Goal: Task Accomplishment & Management: Manage account settings

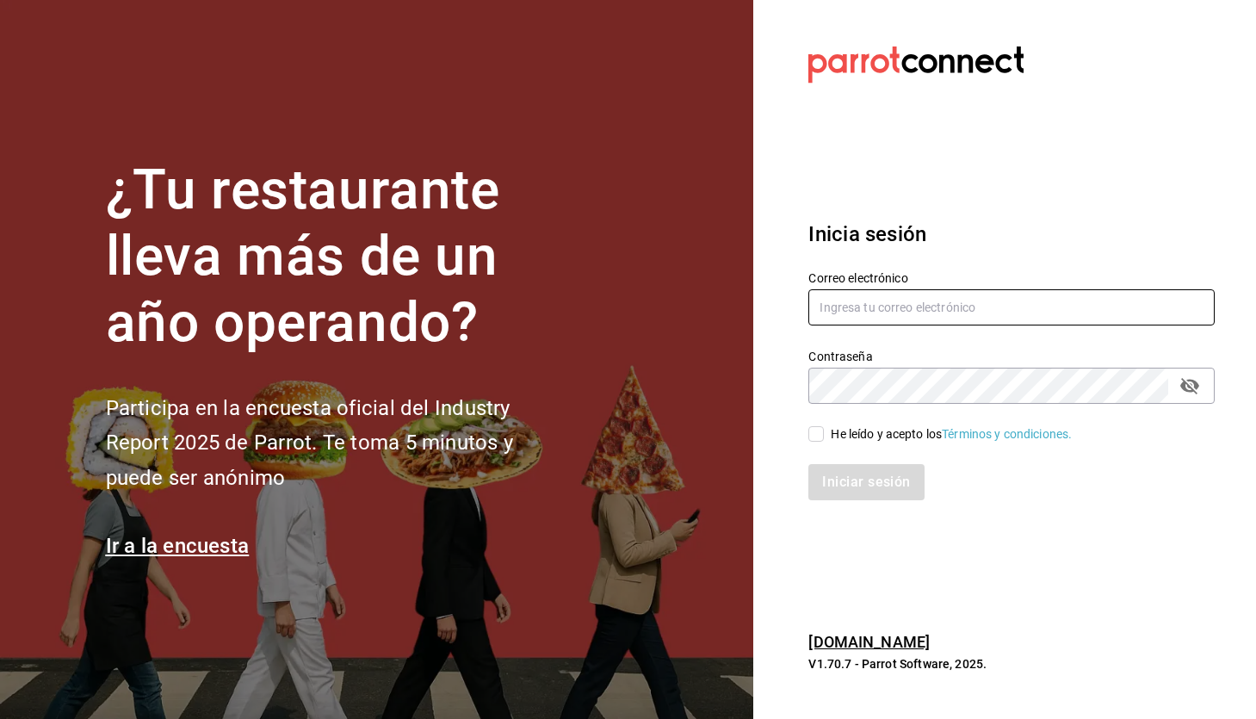
click at [906, 315] on input "text" at bounding box center [1011, 307] width 406 height 36
type input "paopalzg@gmail.com"
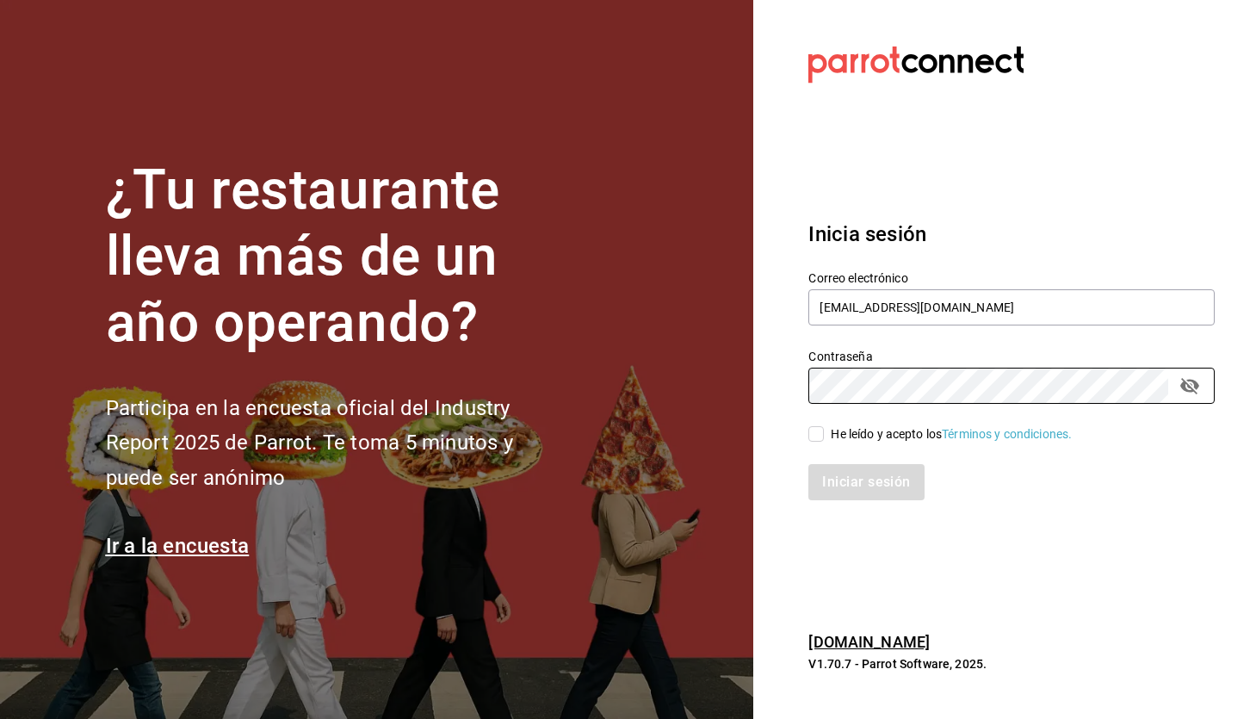
click at [814, 436] on input "He leído y acepto los Términos y condiciones." at bounding box center [815, 433] width 15 height 15
checkbox input "true"
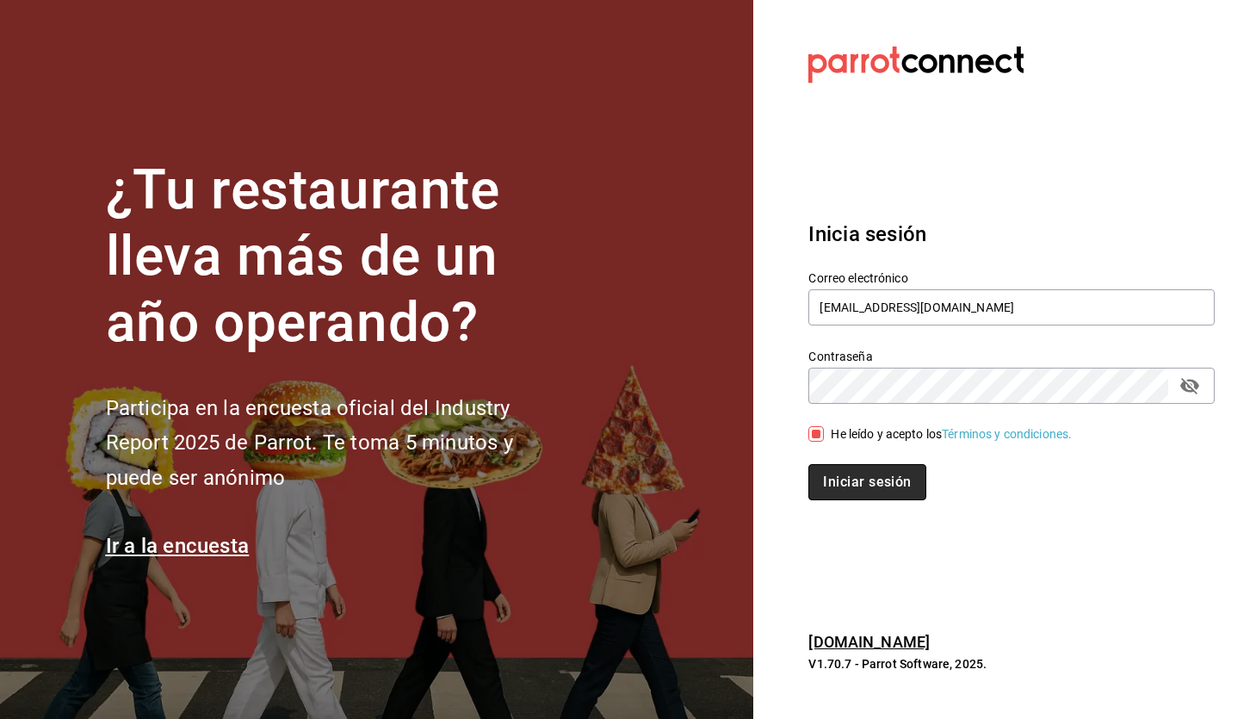
click at [839, 488] on button "Iniciar sesión" at bounding box center [866, 482] width 117 height 36
click at [540, 378] on div "¿Tu restaurante lleva más de un año operando? Participa en la encuesta oficial …" at bounding box center [338, 360] width 465 height 404
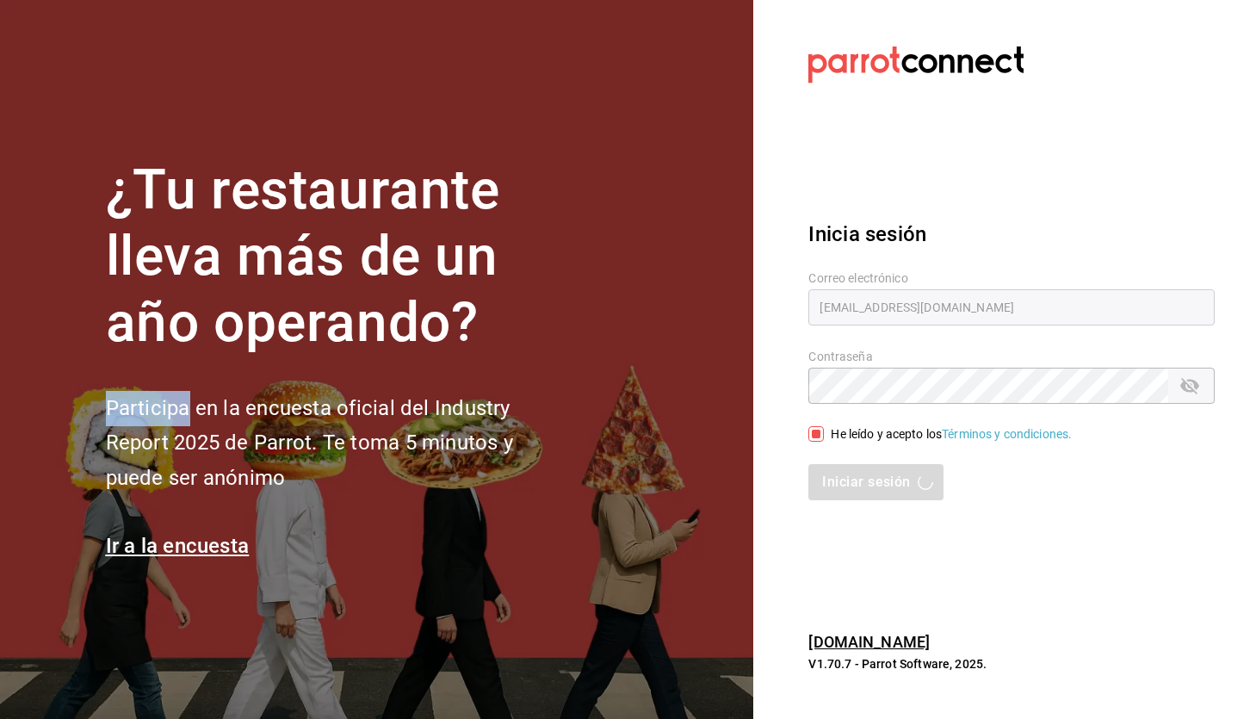
click at [540, 378] on div "¿Tu restaurante lleva más de un año operando? Participa en la encuesta oficial …" at bounding box center [338, 360] width 465 height 404
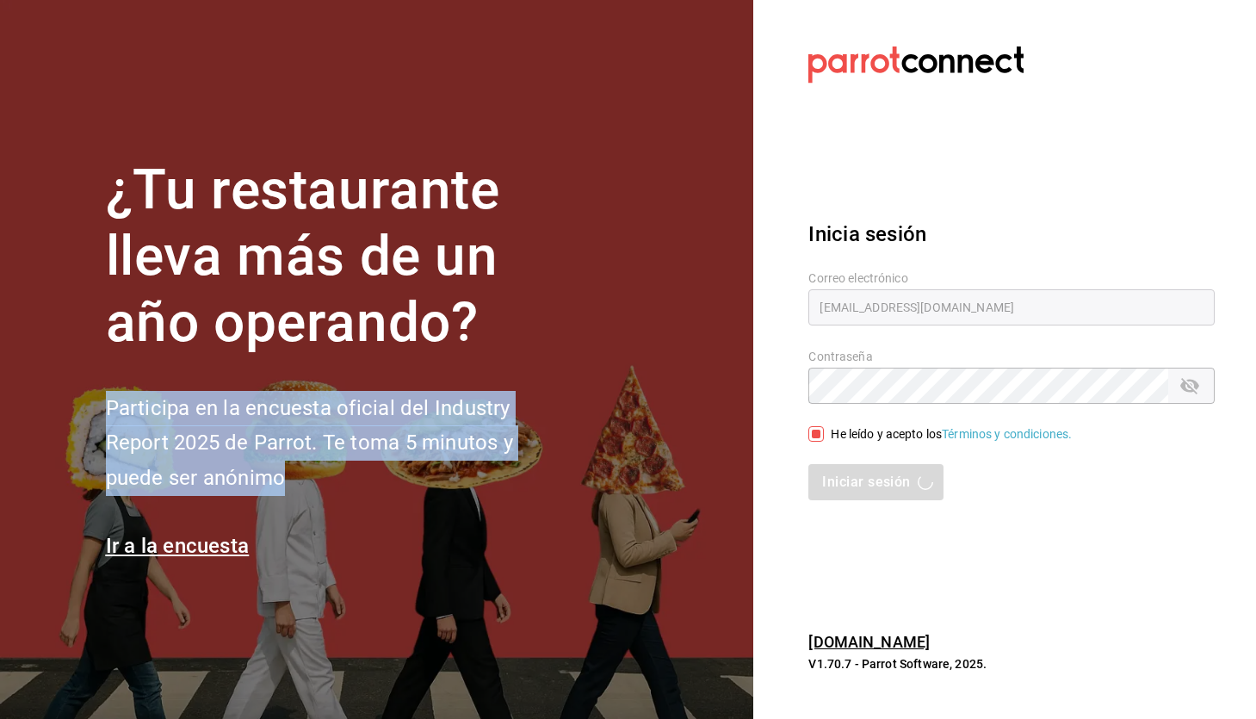
click at [578, 321] on section "¿Tu restaurante lleva más de un año operando? Participa en la encuesta oficial …" at bounding box center [376, 359] width 753 height 719
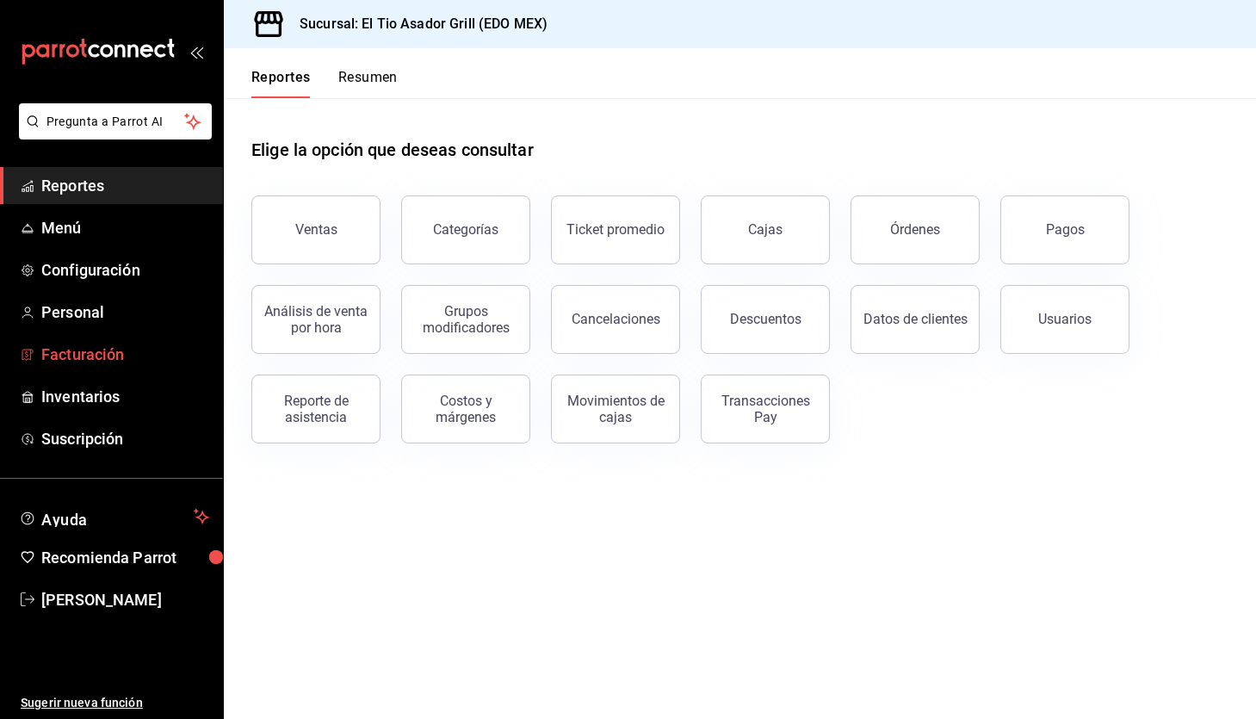
click at [71, 361] on span "Facturación" at bounding box center [125, 354] width 168 height 23
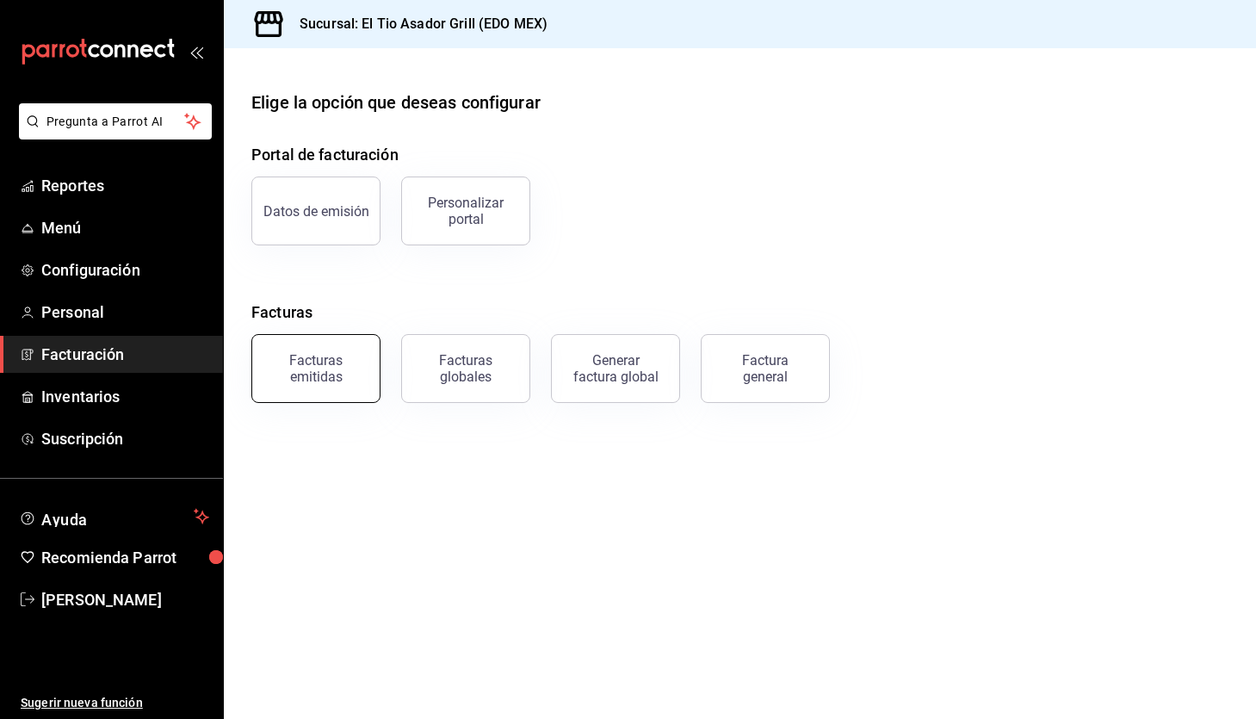
click at [347, 373] on div "Facturas emitidas" at bounding box center [316, 368] width 107 height 33
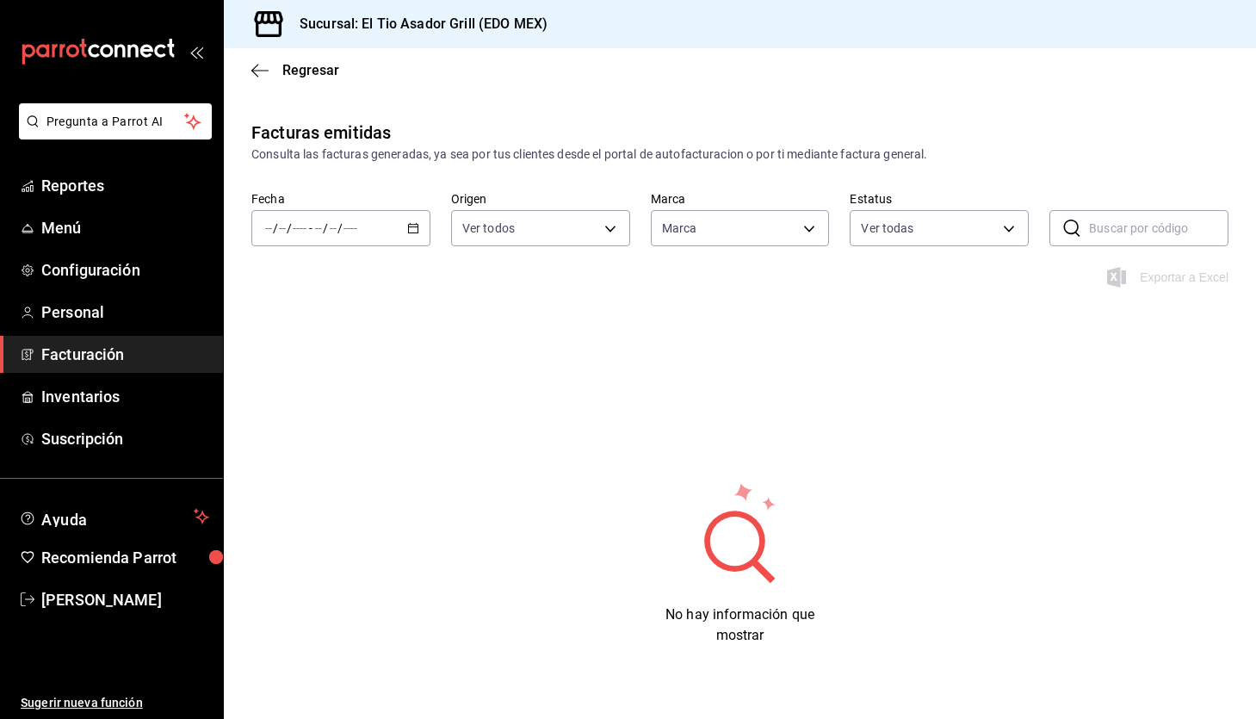
type input "b3a35fad-517b-4bc0-9bfa-f39d008e23c0"
click at [420, 226] on div "/ / - / /" at bounding box center [340, 228] width 179 height 36
click at [327, 486] on li "Rango de fechas" at bounding box center [332, 474] width 161 height 39
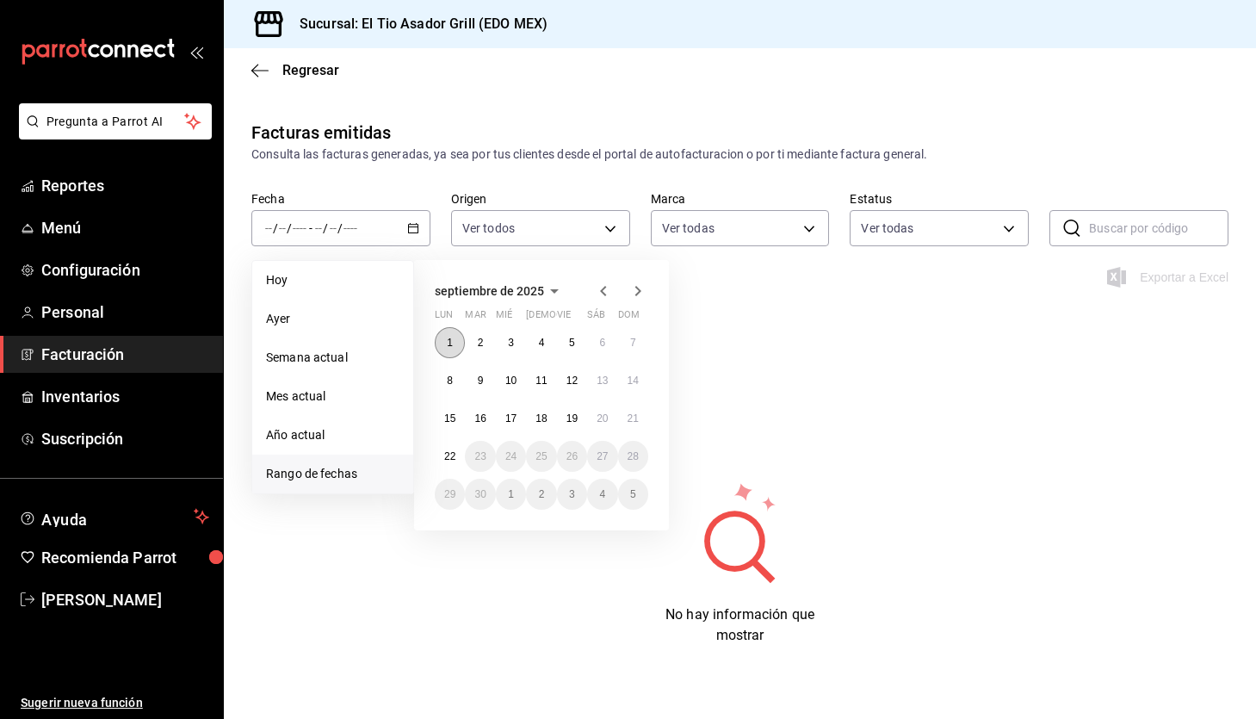
click at [450, 337] on abbr "1" at bounding box center [450, 343] width 6 height 12
click at [450, 448] on button "22" at bounding box center [450, 456] width 30 height 31
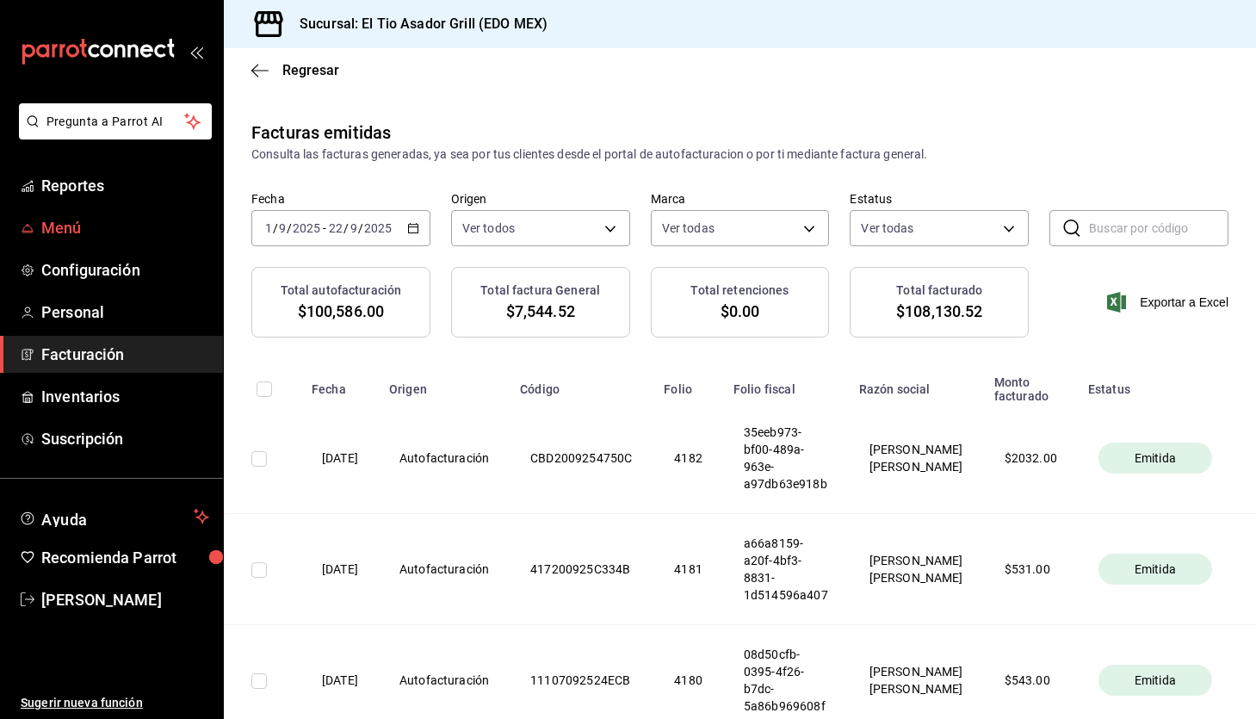
click at [65, 226] on span "Menú" at bounding box center [125, 227] width 168 height 23
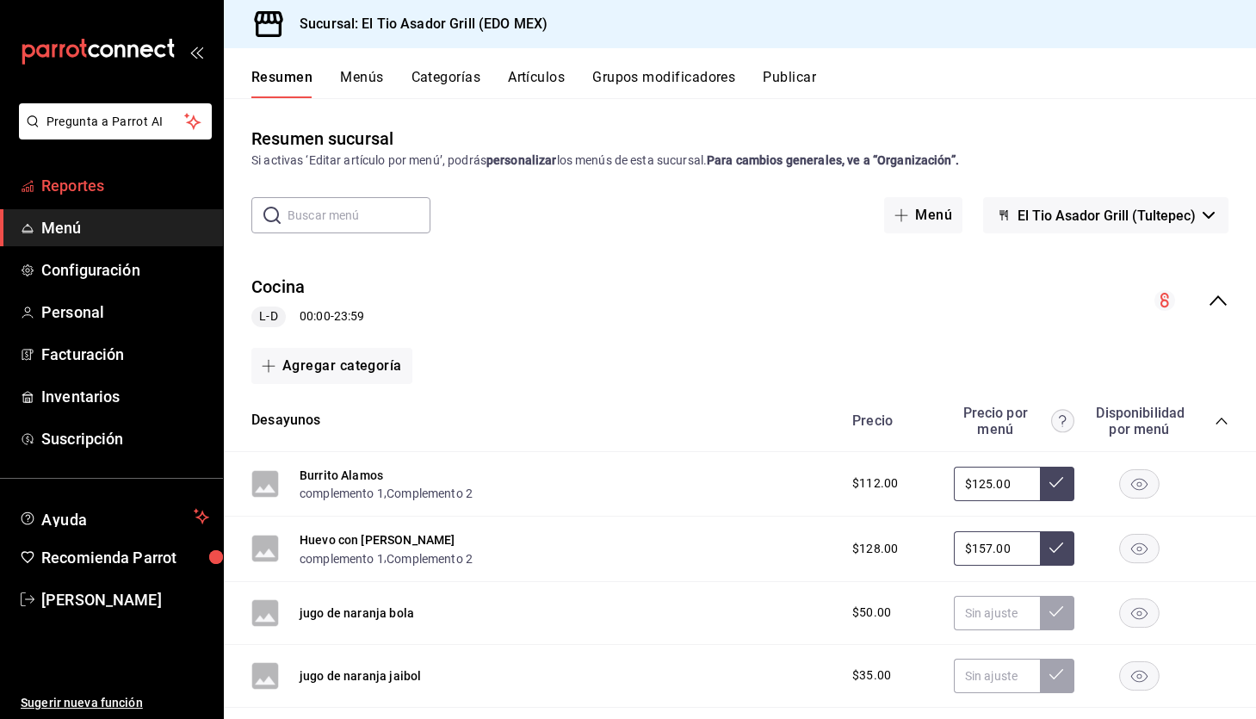
click at [94, 187] on span "Reportes" at bounding box center [125, 185] width 168 height 23
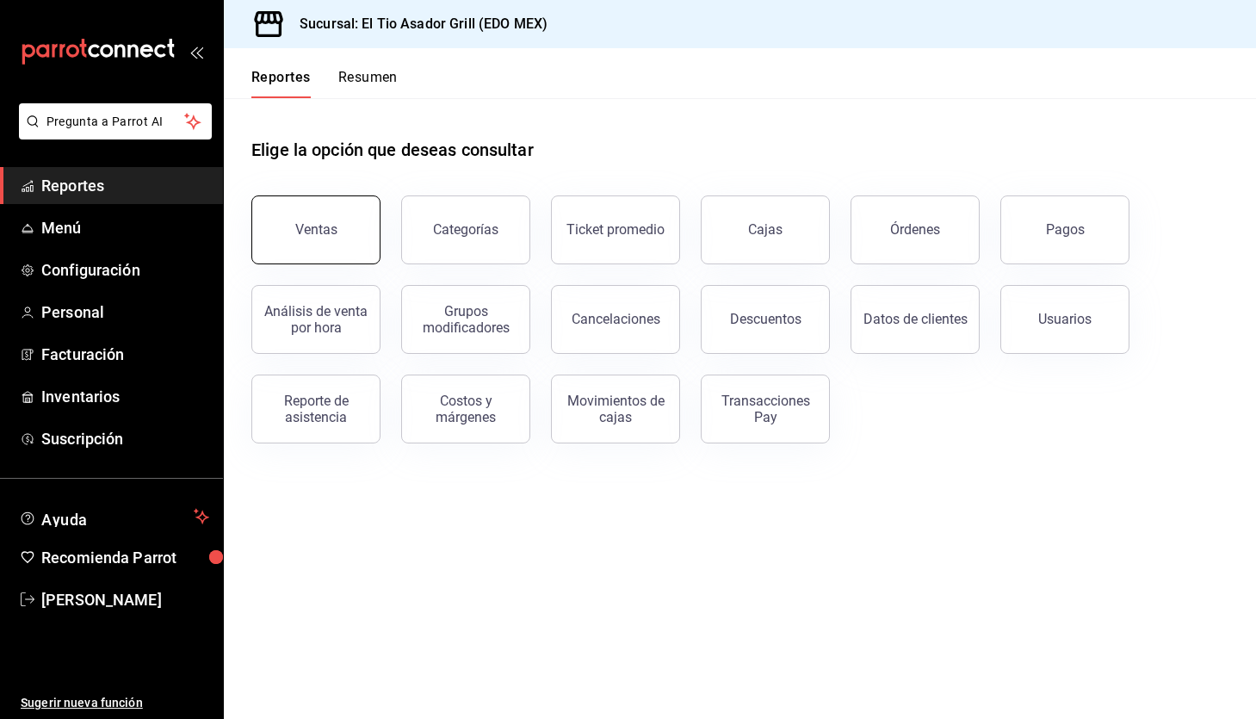
click at [358, 243] on button "Ventas" at bounding box center [315, 229] width 129 height 69
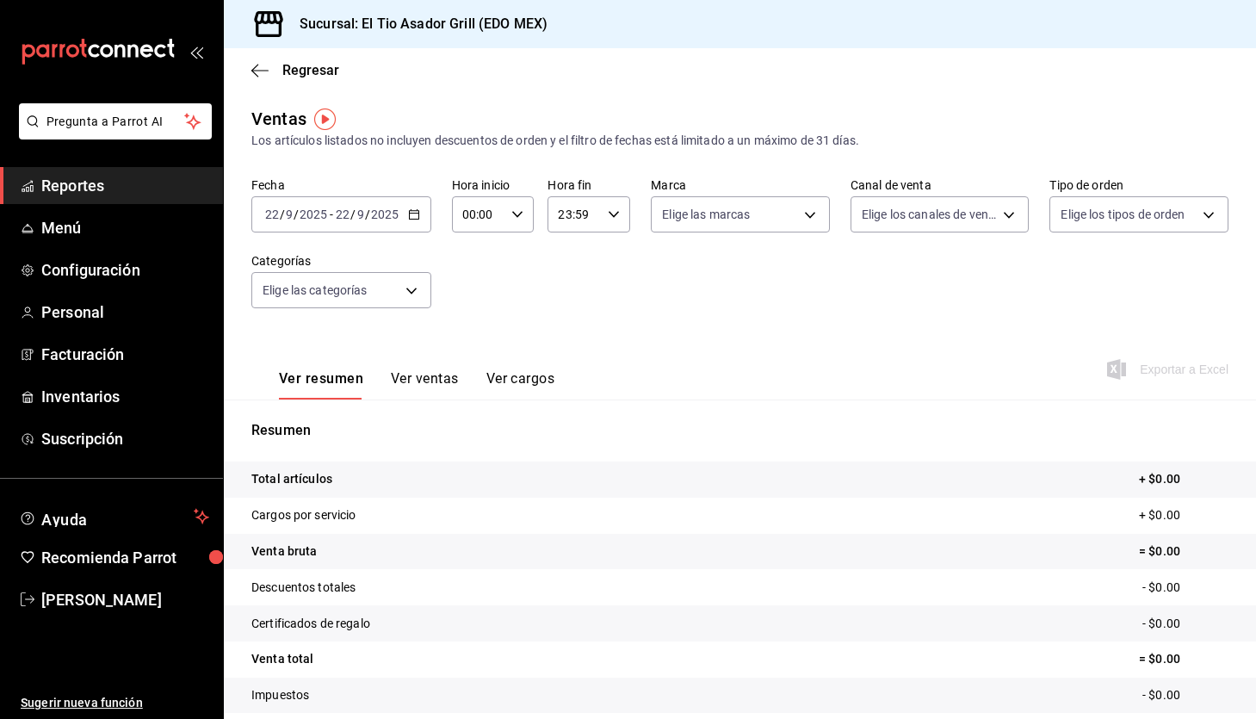
click at [411, 207] on div "[DATE] [DATE] - [DATE] [DATE]" at bounding box center [341, 214] width 180 height 36
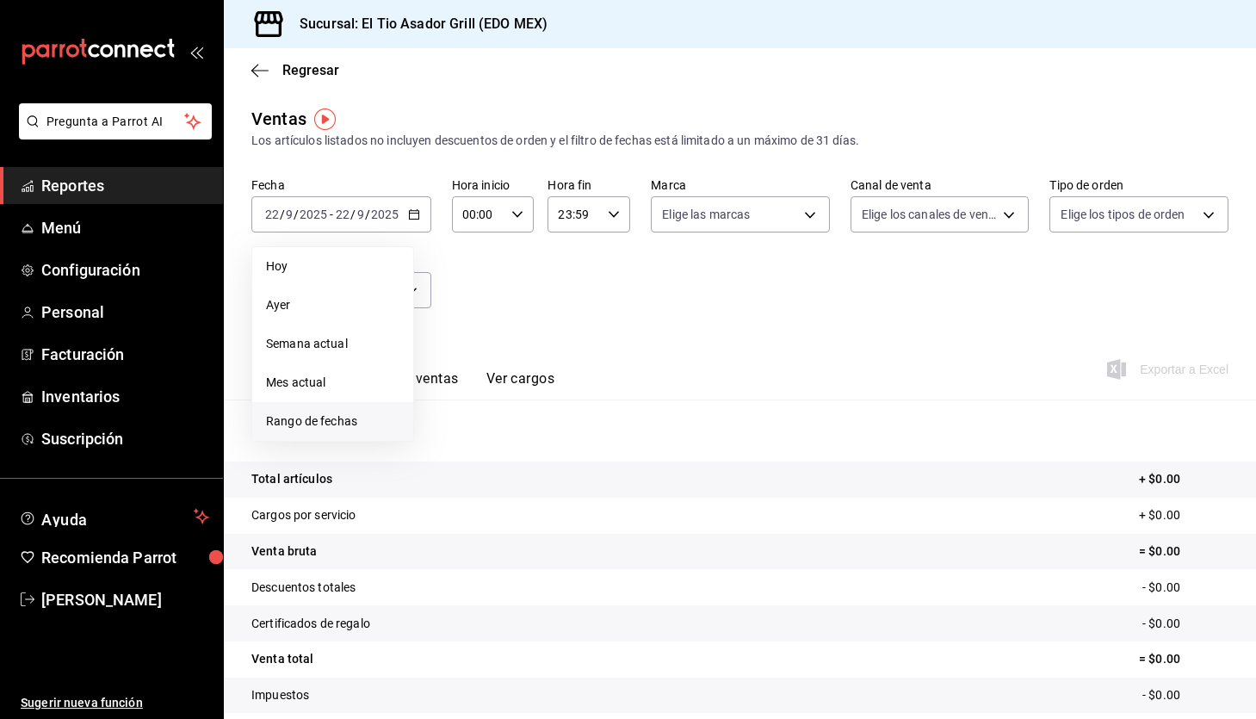
click at [319, 420] on span "Rango de fechas" at bounding box center [332, 421] width 133 height 18
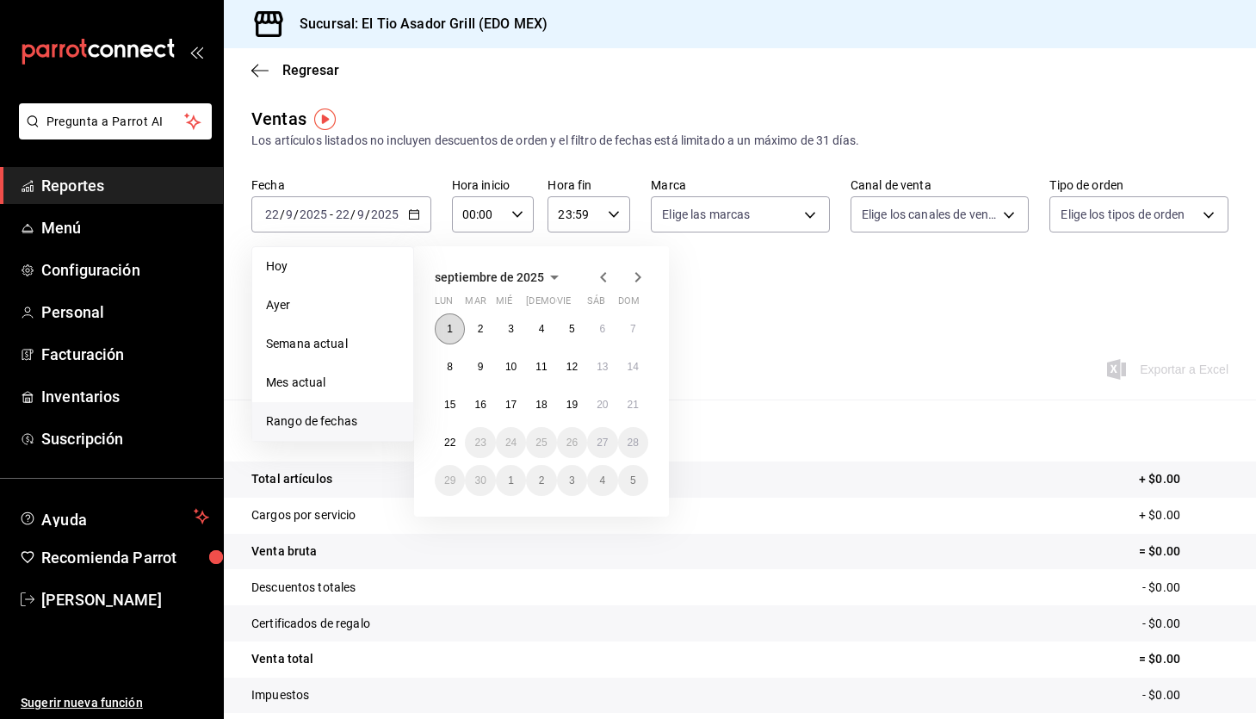
click at [457, 331] on button "1" at bounding box center [450, 328] width 30 height 31
click at [448, 438] on abbr "22" at bounding box center [449, 442] width 11 height 12
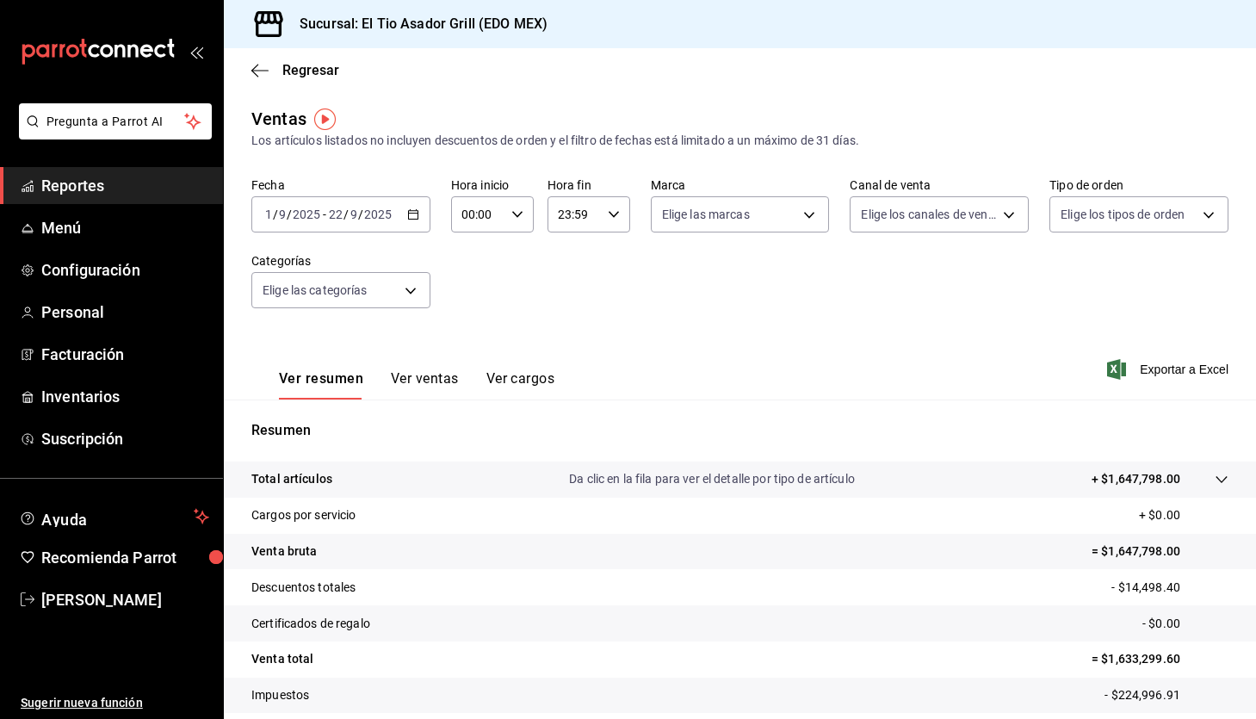
click at [426, 374] on button "Ver ventas" at bounding box center [425, 384] width 68 height 29
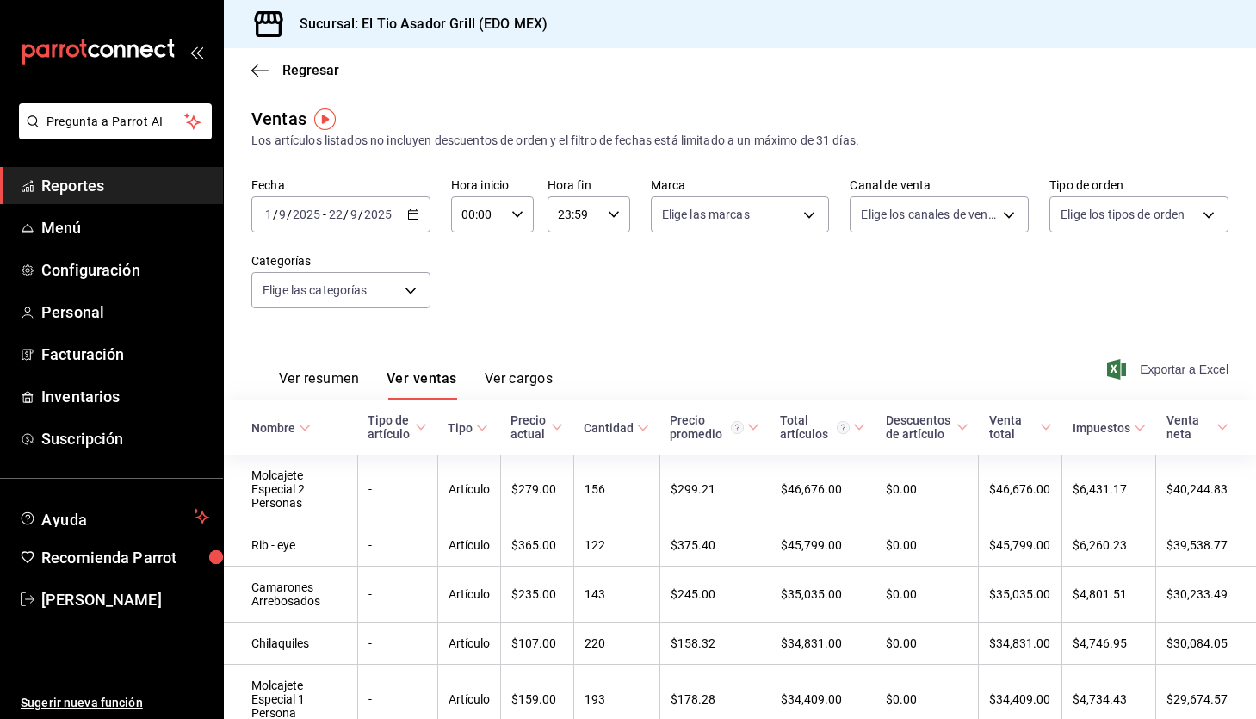
click at [1180, 360] on span "Exportar a Excel" at bounding box center [1170, 369] width 118 height 21
click at [315, 61] on div "Regresar" at bounding box center [740, 70] width 1032 height 44
click at [311, 69] on span "Regresar" at bounding box center [310, 70] width 57 height 16
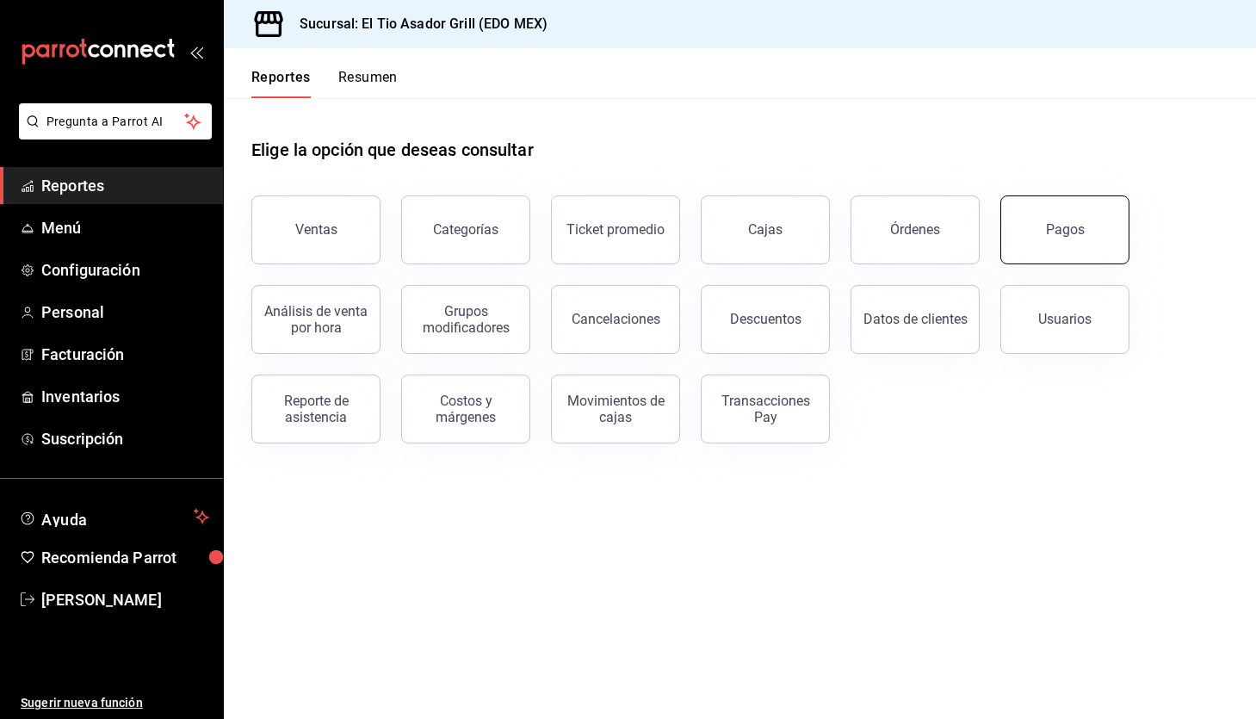
click at [1048, 209] on button "Pagos" at bounding box center [1064, 229] width 129 height 69
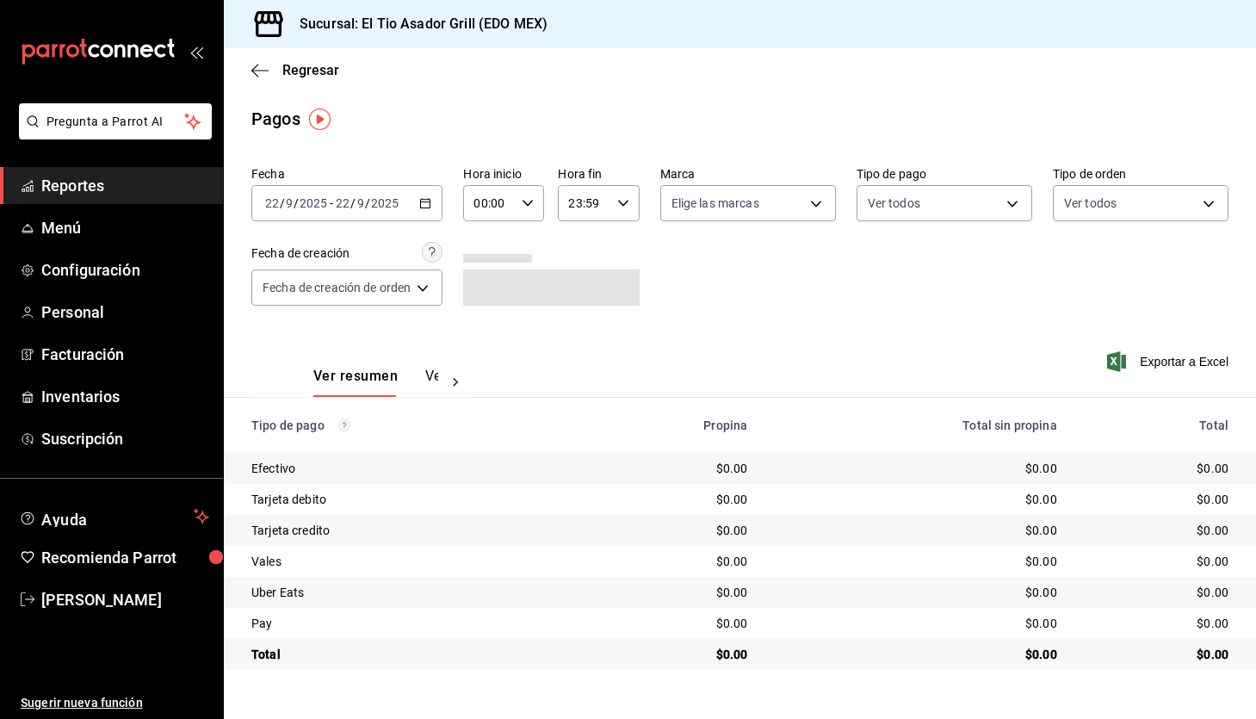
click at [409, 200] on div "[DATE] [DATE] - [DATE] [DATE]" at bounding box center [346, 203] width 191 height 36
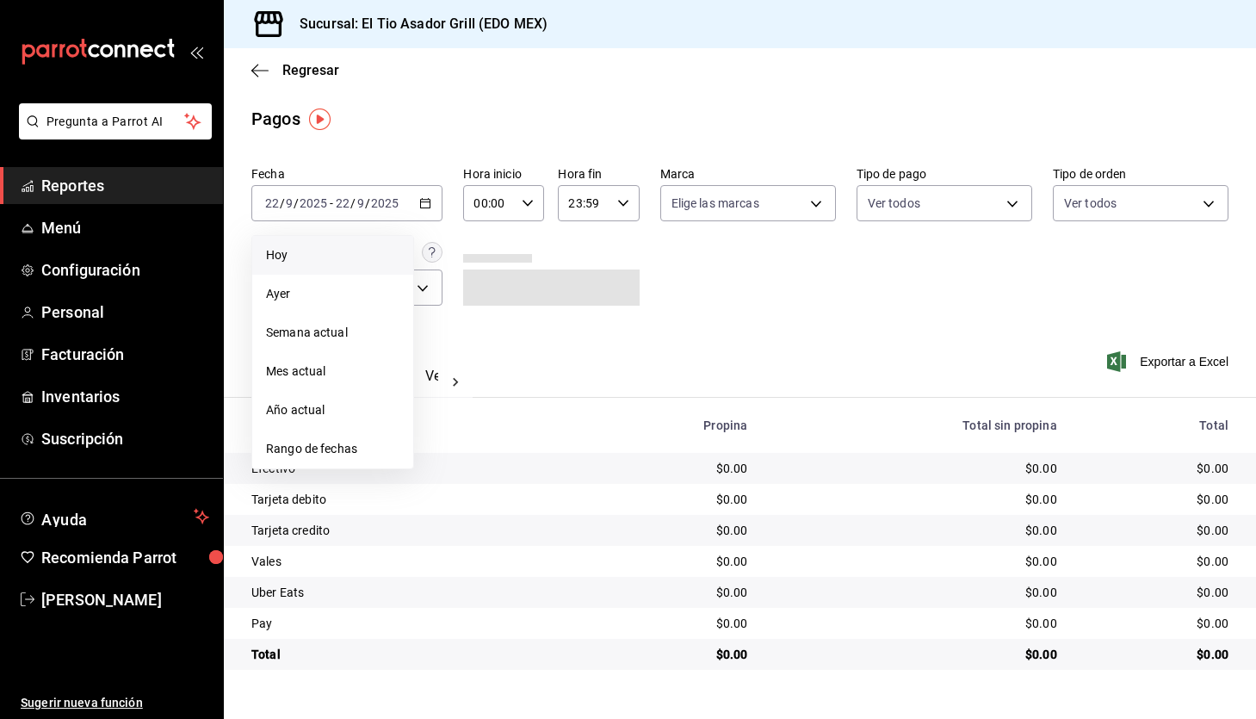
click at [313, 257] on span "Hoy" at bounding box center [332, 255] width 133 height 18
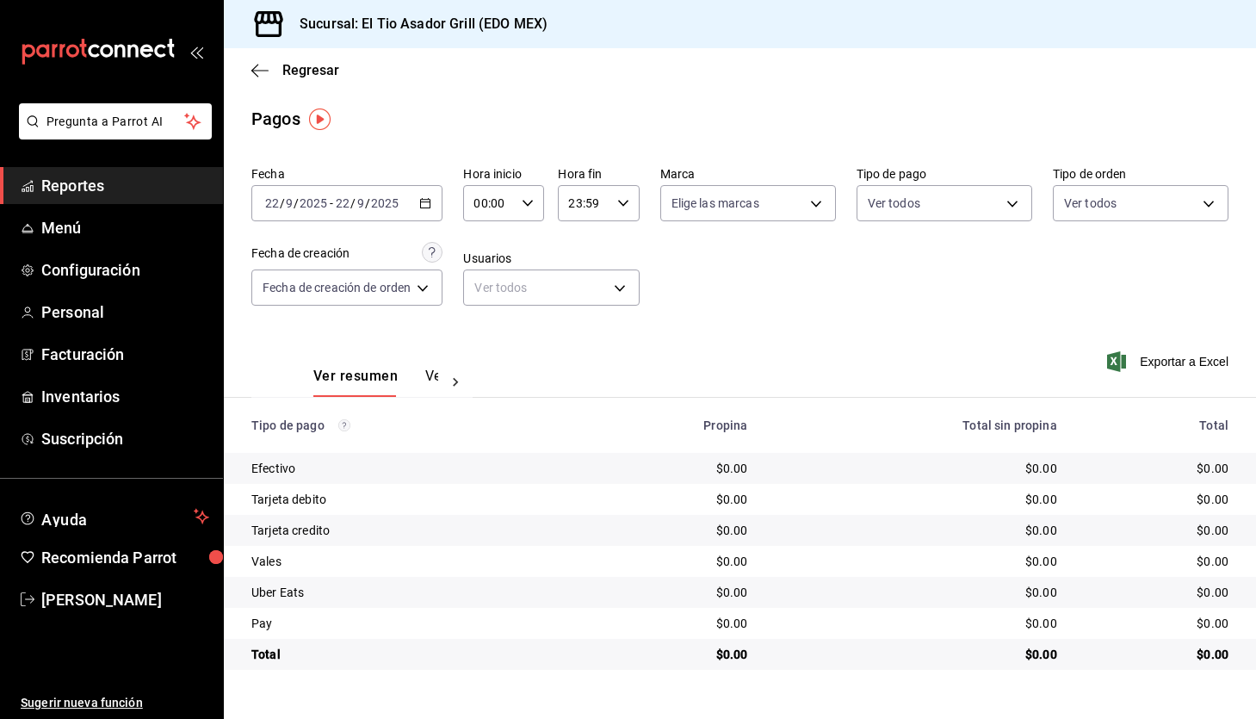
click at [351, 206] on span "/" at bounding box center [352, 203] width 5 height 14
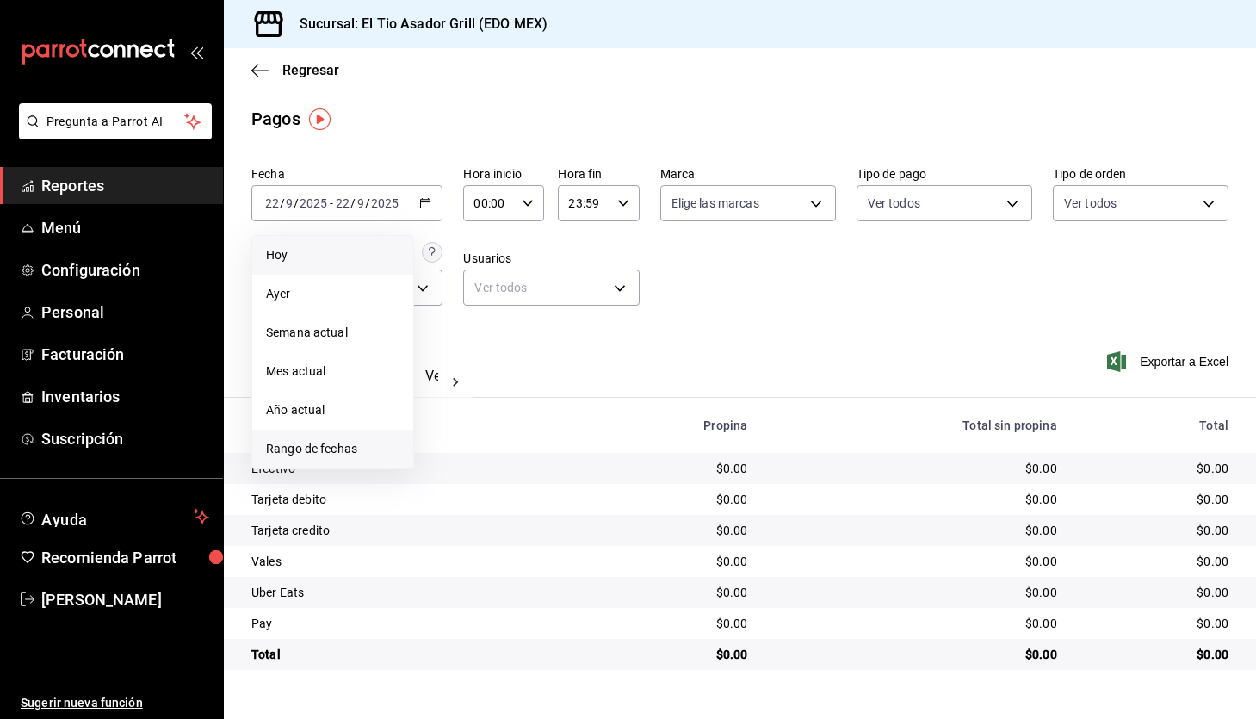
click at [301, 460] on li "Rango de fechas" at bounding box center [332, 449] width 161 height 39
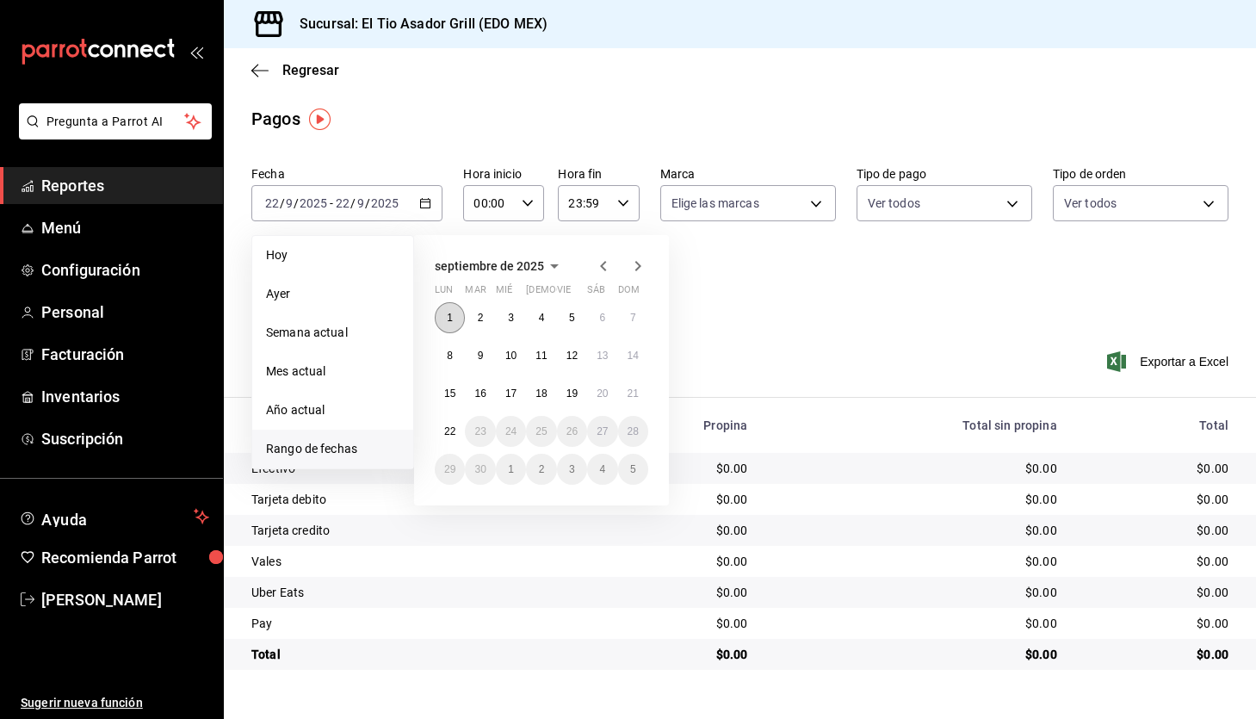
click at [450, 309] on button "1" at bounding box center [450, 317] width 30 height 31
click at [446, 417] on button "22" at bounding box center [450, 431] width 30 height 31
